Goal: Entertainment & Leisure: Browse casually

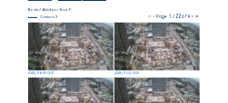
scroll to position [73, 0]
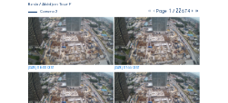
click at [84, 35] on img at bounding box center [70, 41] width 84 height 48
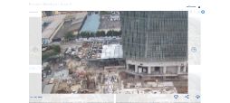
drag, startPoint x: 147, startPoint y: 43, endPoint x: 129, endPoint y: 79, distance: 40.6
click at [129, 79] on img at bounding box center [115, 52] width 147 height 83
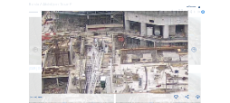
drag, startPoint x: 122, startPoint y: 83, endPoint x: 116, endPoint y: 43, distance: 40.4
click at [116, 43] on img at bounding box center [115, 52] width 147 height 83
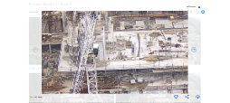
drag, startPoint x: 122, startPoint y: 78, endPoint x: 113, endPoint y: 36, distance: 42.5
click at [113, 36] on img at bounding box center [115, 52] width 147 height 83
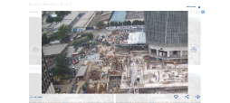
drag, startPoint x: 136, startPoint y: 40, endPoint x: 173, endPoint y: 79, distance: 53.9
click at [173, 79] on img at bounding box center [115, 52] width 147 height 83
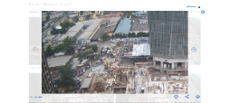
drag, startPoint x: 126, startPoint y: 45, endPoint x: 130, endPoint y: 55, distance: 10.6
click at [130, 55] on img at bounding box center [115, 52] width 147 height 83
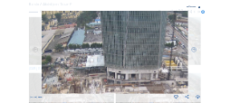
drag, startPoint x: 151, startPoint y: 49, endPoint x: 103, endPoint y: 60, distance: 48.4
click at [103, 60] on img at bounding box center [115, 52] width 147 height 83
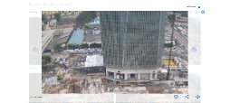
click at [203, 13] on icon at bounding box center [203, 13] width 4 height 4
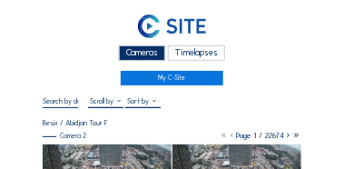
scroll to position [109, 0]
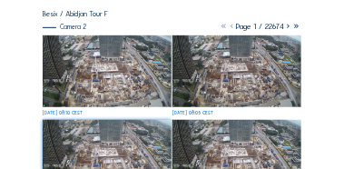
click at [109, 56] on img at bounding box center [107, 71] width 128 height 72
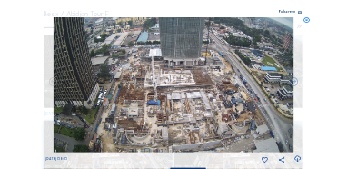
drag, startPoint x: 175, startPoint y: 168, endPoint x: 204, endPoint y: 171, distance: 29.2
click at [227, 21] on icon at bounding box center [306, 20] width 6 height 6
